Goal: Task Accomplishment & Management: Manage account settings

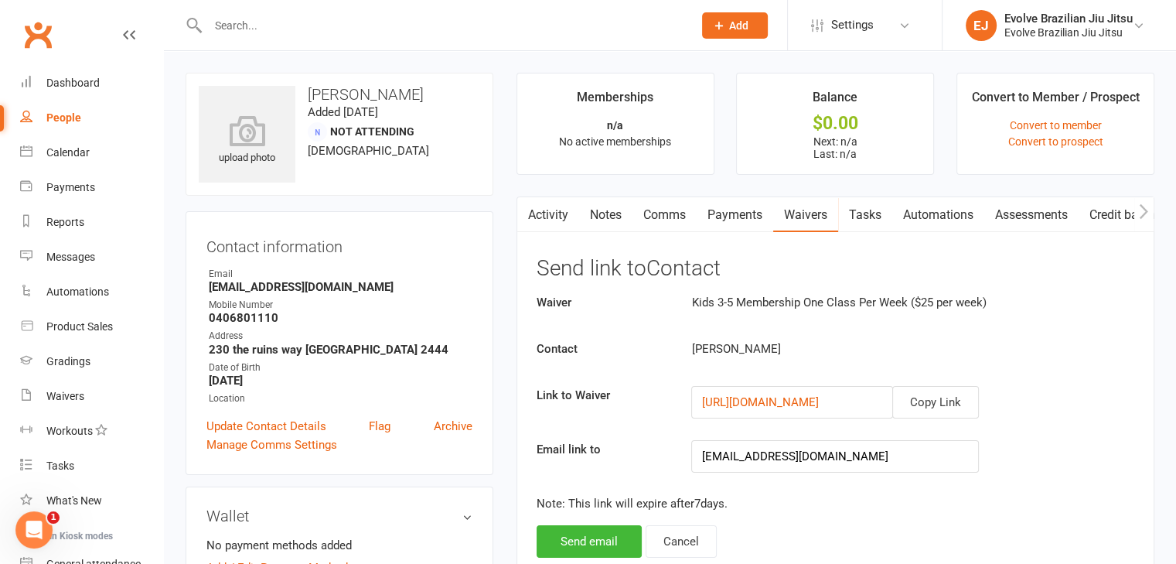
click at [67, 131] on link "People" at bounding box center [91, 118] width 143 height 35
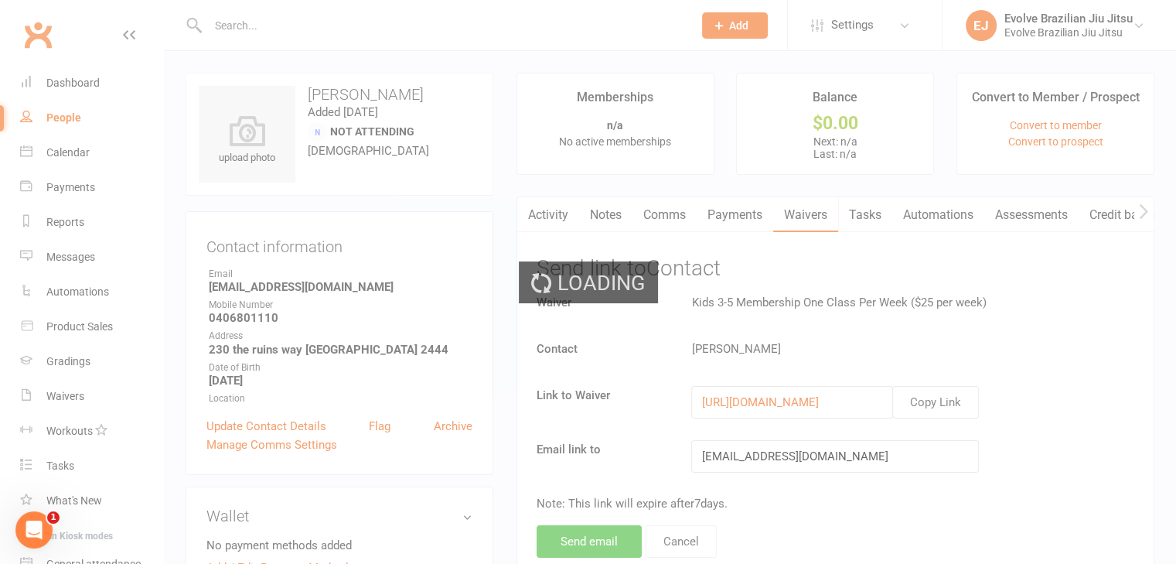
select select "100"
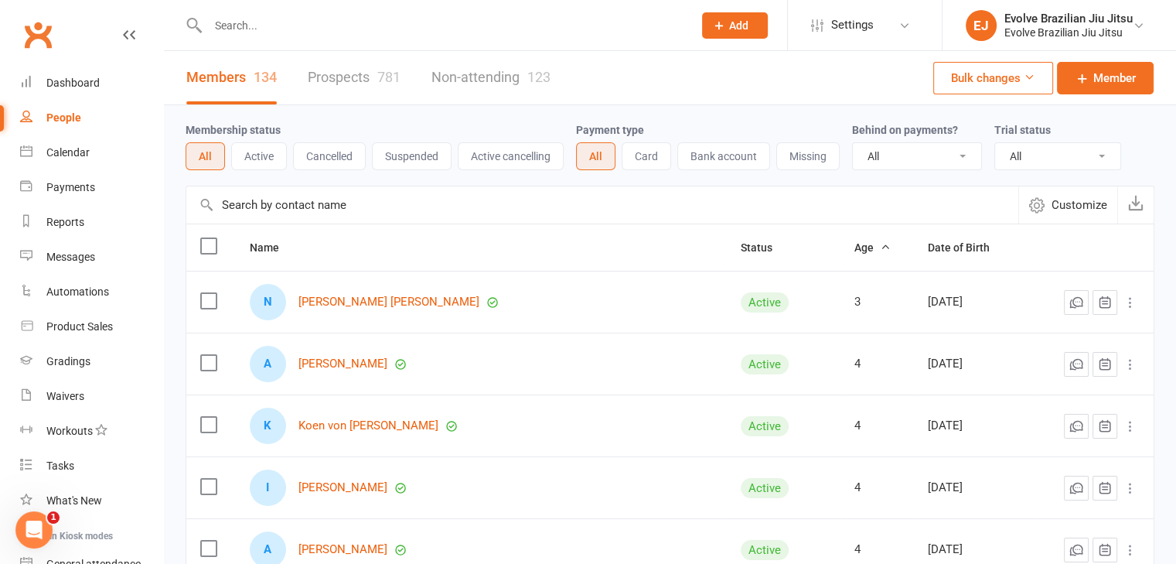
click at [537, 43] on div at bounding box center [434, 25] width 497 height 50
click at [421, 15] on input "text" at bounding box center [442, 26] width 479 height 22
click at [710, 105] on div "Membership status All Active Cancelled Suspended Active cancelling Payment type…" at bounding box center [670, 145] width 969 height 80
click at [39, 78] on link "Dashboard" at bounding box center [91, 83] width 143 height 35
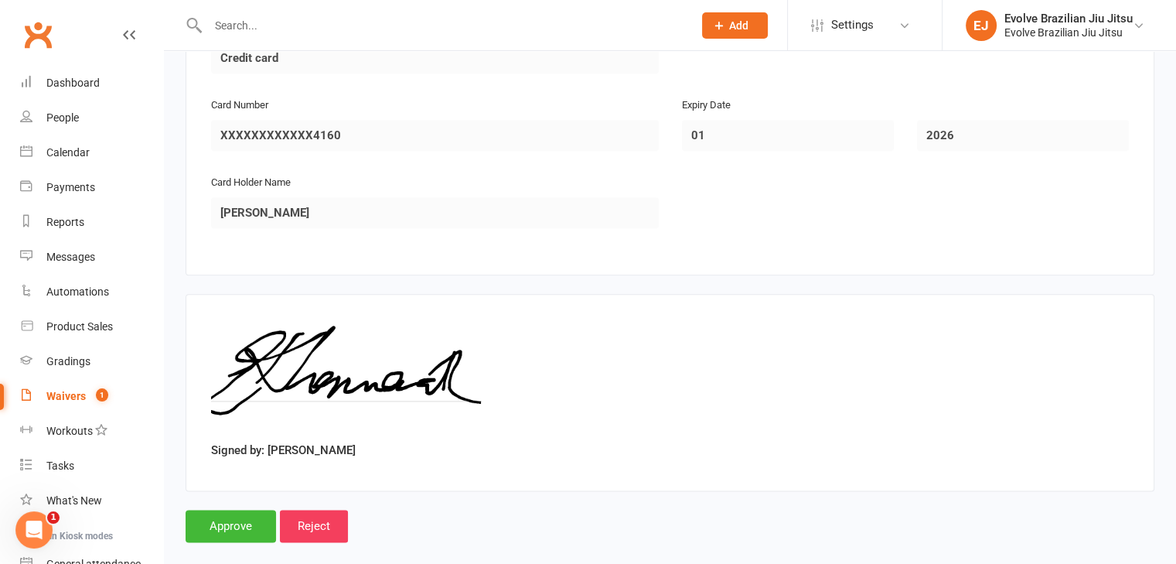
scroll to position [1895, 0]
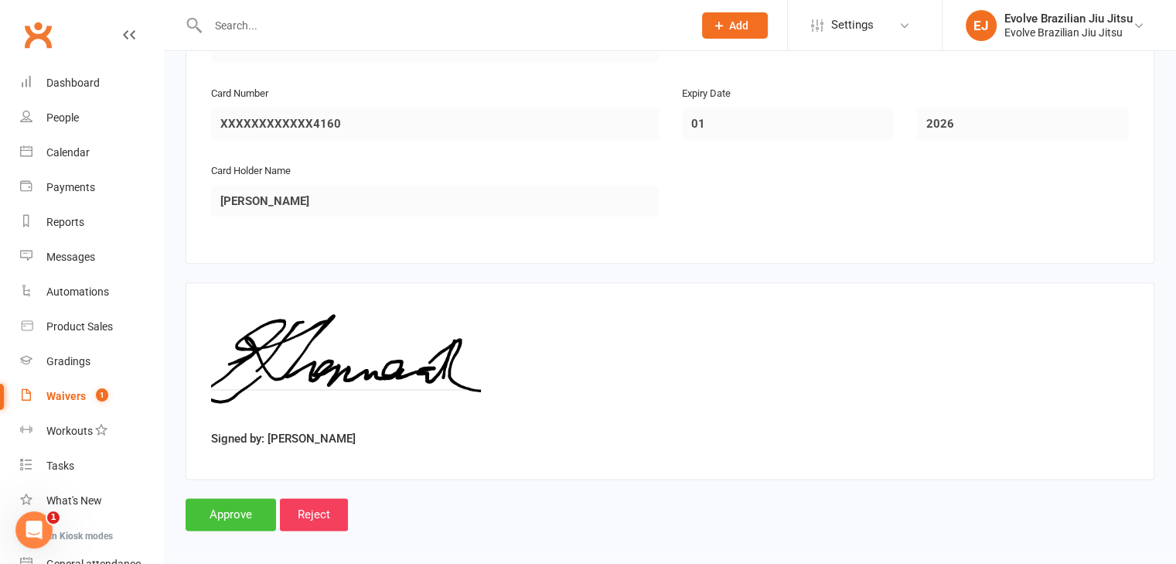
click at [241, 508] on input "Approve" at bounding box center [231, 514] width 90 height 32
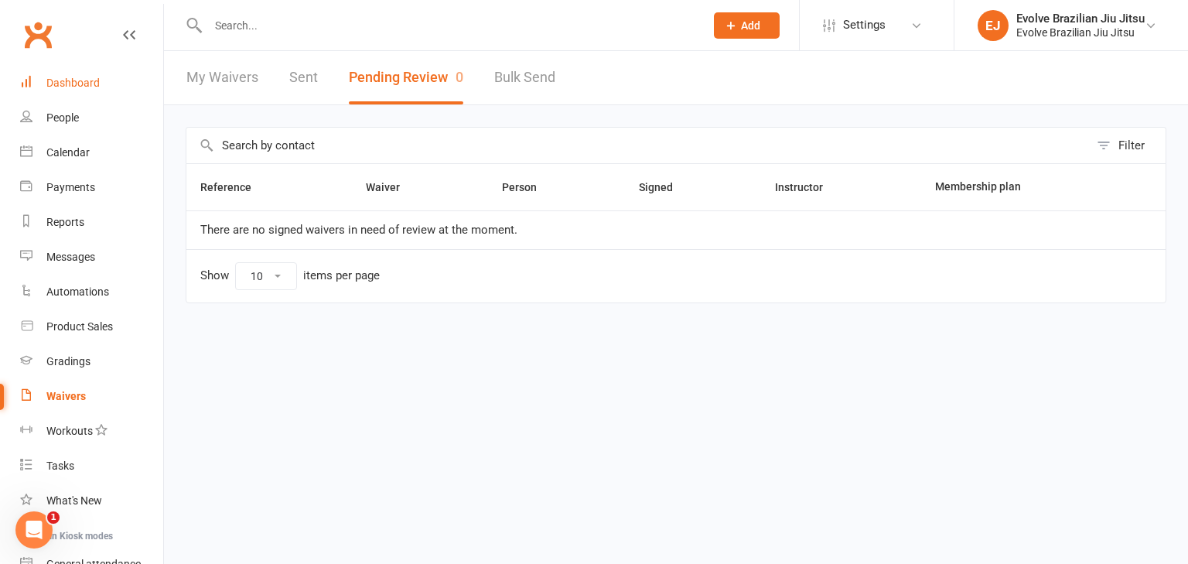
click at [62, 78] on div "Dashboard" at bounding box center [72, 83] width 53 height 12
